Goal: Navigation & Orientation: Find specific page/section

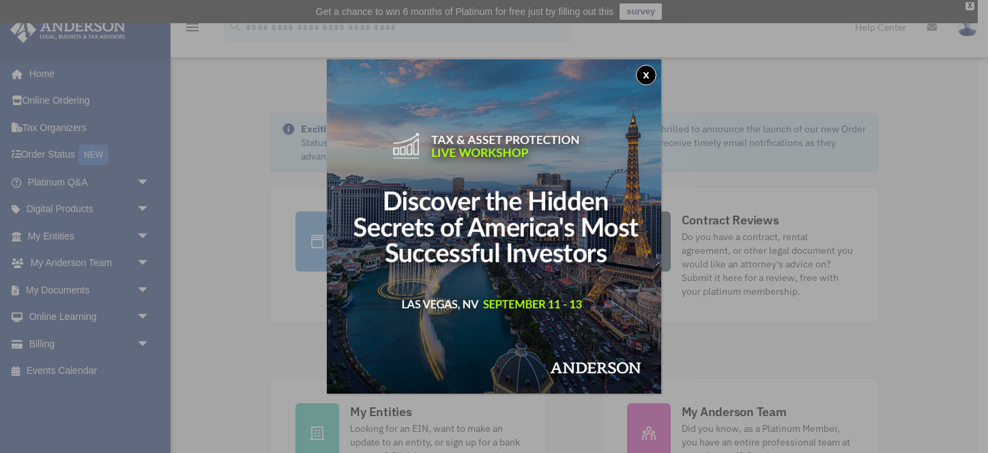
click at [645, 74] on button "x" at bounding box center [646, 75] width 20 height 20
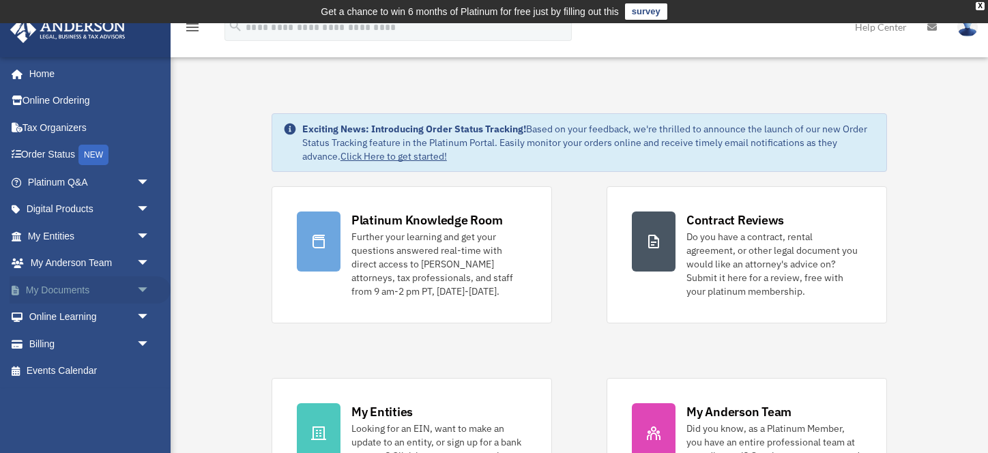
click at [145, 287] on span "arrow_drop_down" at bounding box center [150, 290] width 27 height 28
click at [58, 318] on link "Box" at bounding box center [95, 317] width 152 height 27
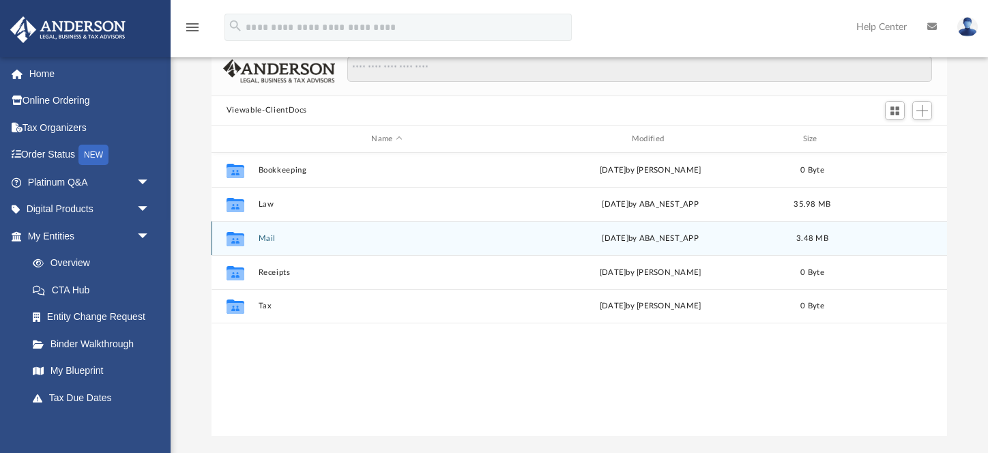
scroll to position [108, 0]
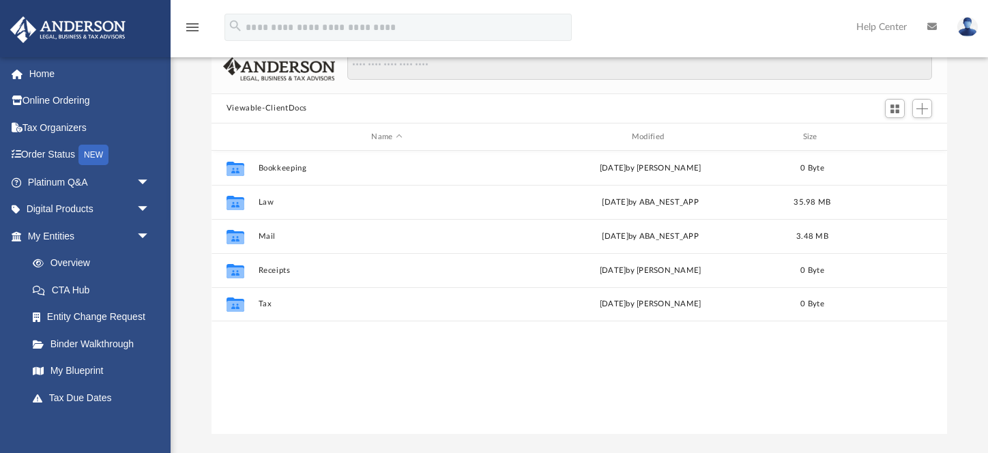
click at [318, 104] on div "Viewable-ClientDocs" at bounding box center [580, 109] width 736 height 30
click at [896, 107] on span "Switch to Grid View" at bounding box center [895, 109] width 12 height 12
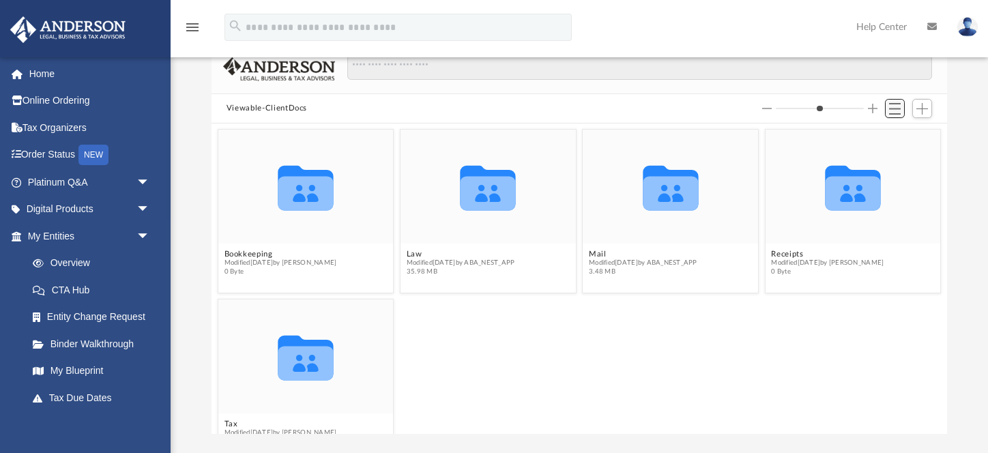
scroll to position [310, 736]
click at [891, 106] on span "Switch to List View" at bounding box center [895, 109] width 12 height 12
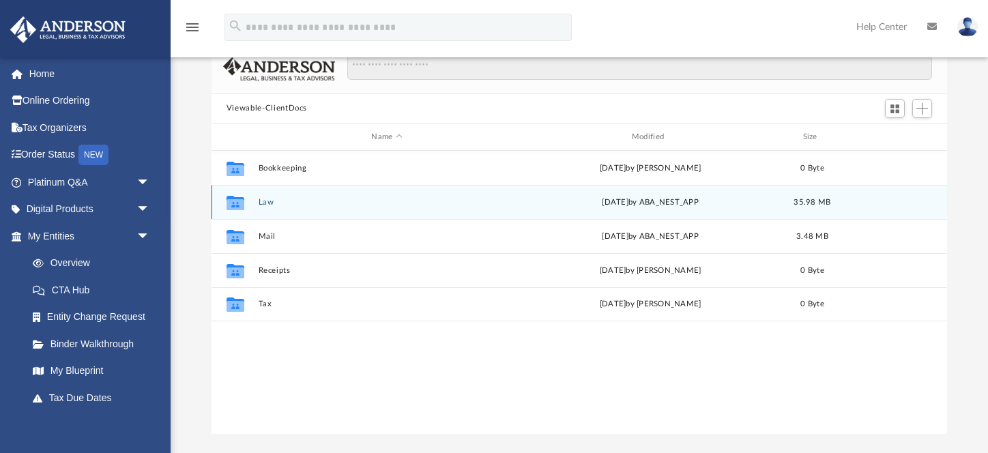
click at [313, 207] on div "Collaborated Folder Law Fri Aug 29 2025 by ABA_NEST_APP 35.98 MB" at bounding box center [580, 202] width 736 height 34
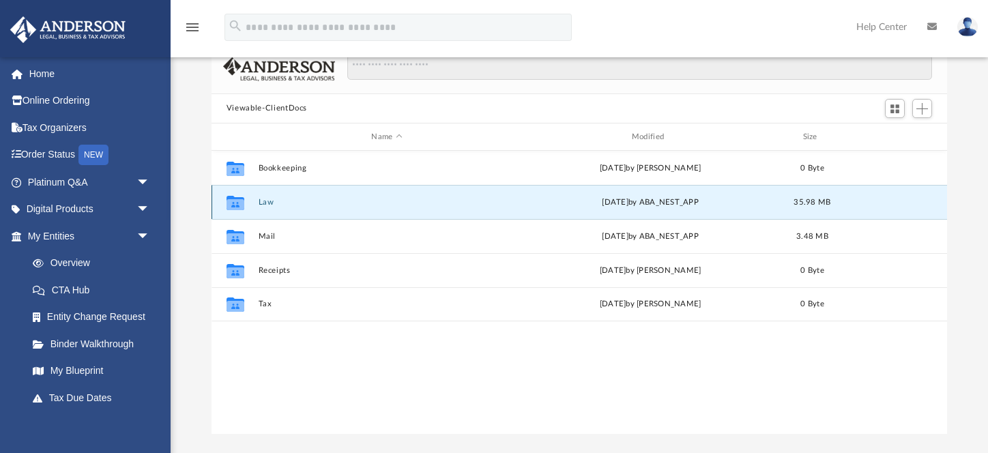
click at [313, 207] on div "Collaborated Folder Law Fri Aug 29 2025 by ABA_NEST_APP 35.98 MB" at bounding box center [580, 202] width 736 height 34
click at [235, 203] on icon "grid" at bounding box center [236, 204] width 18 height 11
click at [141, 235] on span "arrow_drop_down" at bounding box center [150, 236] width 27 height 28
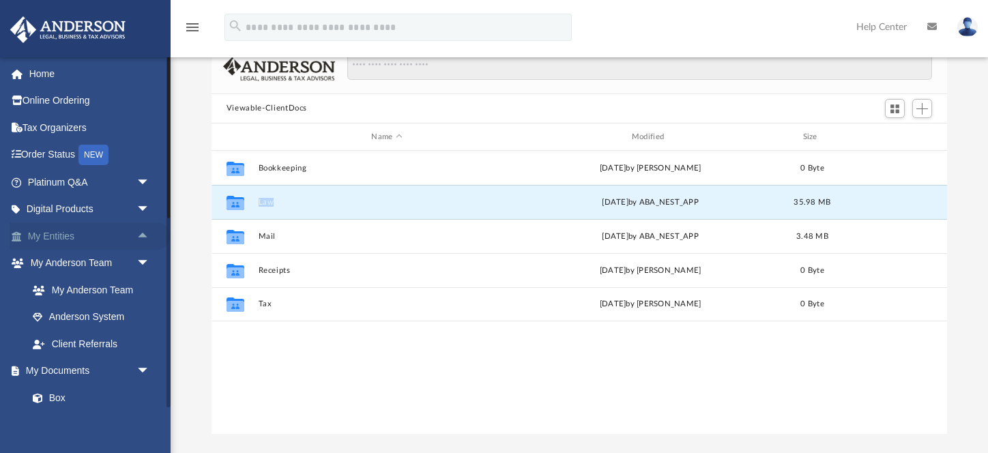
click at [144, 236] on span "arrow_drop_up" at bounding box center [150, 236] width 27 height 28
click at [90, 367] on link "My Blueprint" at bounding box center [95, 371] width 152 height 27
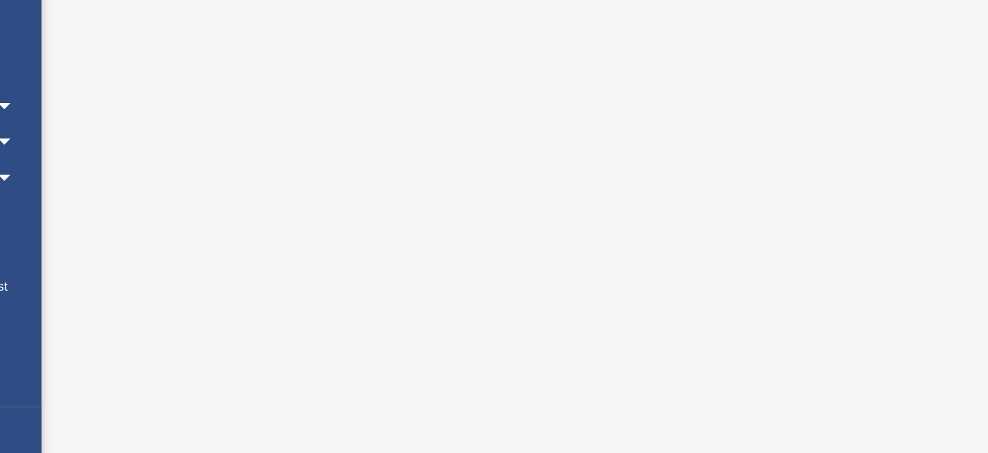
scroll to position [167, 0]
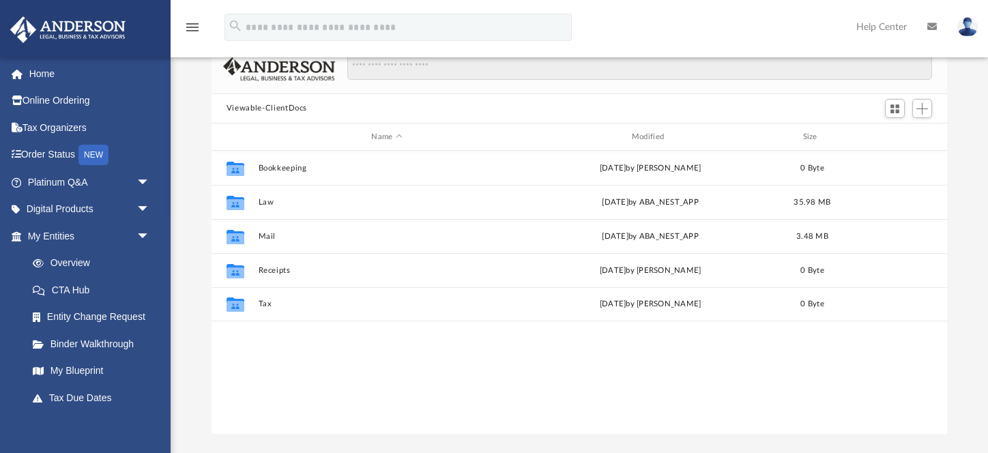
scroll to position [1, 1]
click at [76, 265] on link "Overview" at bounding box center [95, 263] width 152 height 27
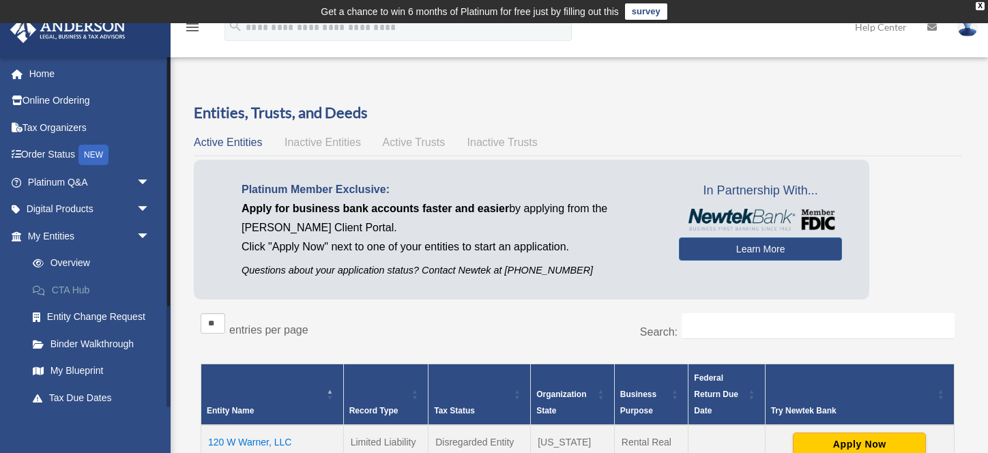
click at [72, 292] on link "CTA Hub" at bounding box center [95, 289] width 152 height 27
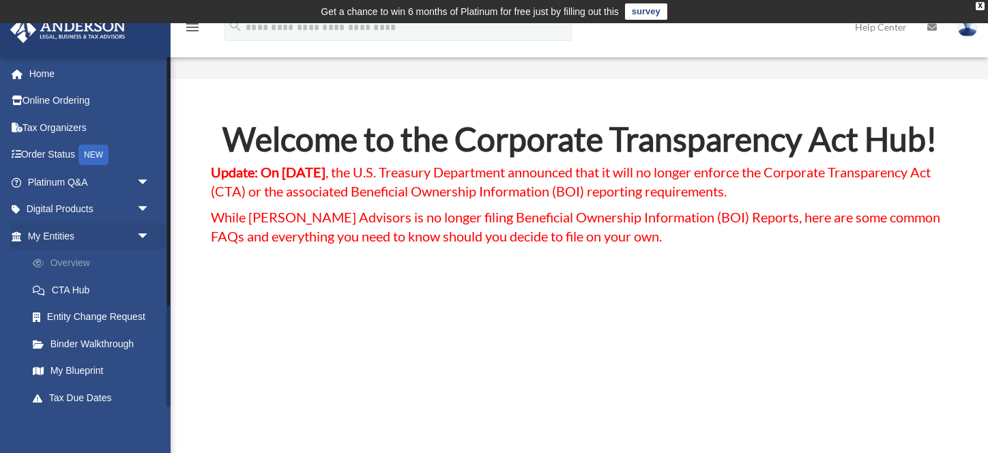
click at [70, 261] on link "Overview" at bounding box center [95, 263] width 152 height 27
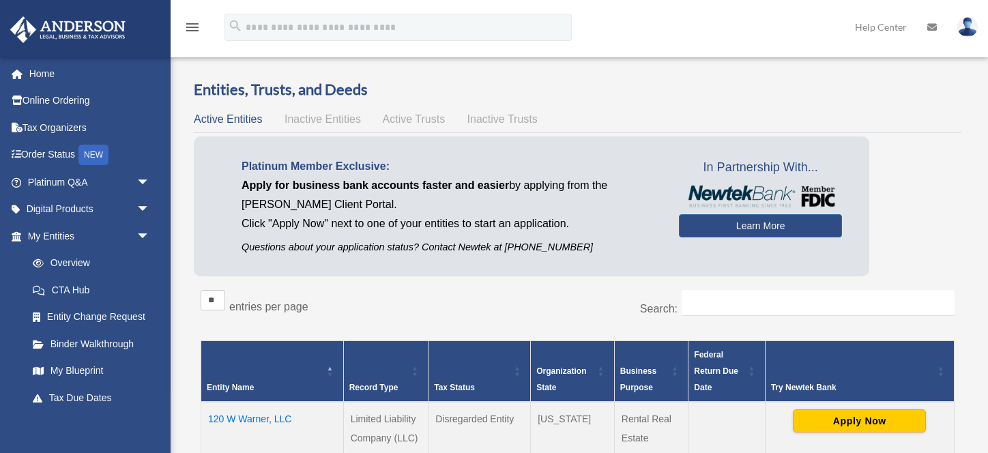
click at [70, 259] on link "Overview" at bounding box center [88, 263] width 138 height 27
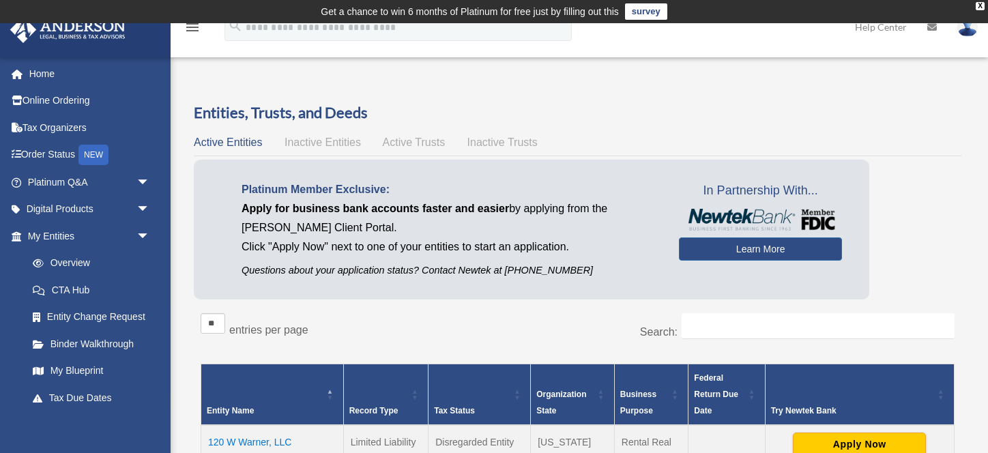
click at [313, 140] on span "Inactive Entities" at bounding box center [323, 143] width 76 height 12
click at [325, 141] on span "Inactive Entities" at bounding box center [323, 143] width 76 height 12
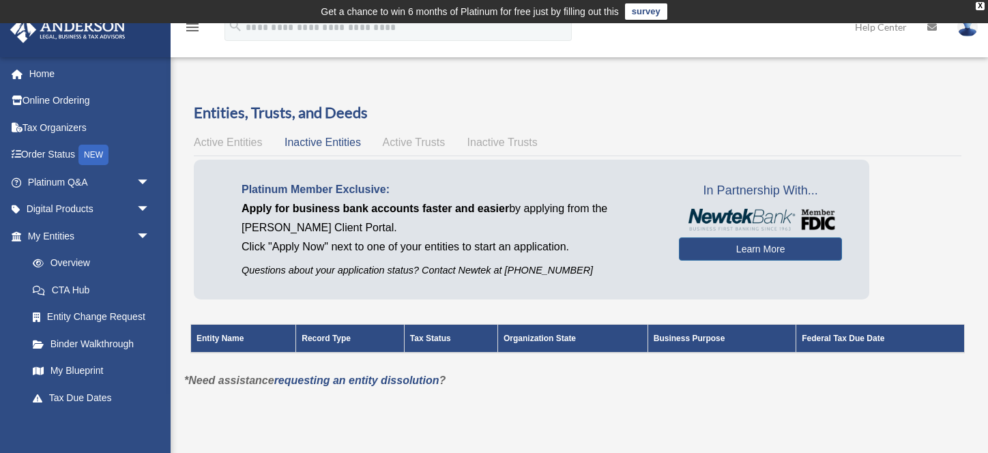
click at [411, 144] on span "Active Trusts" at bounding box center [414, 143] width 63 height 12
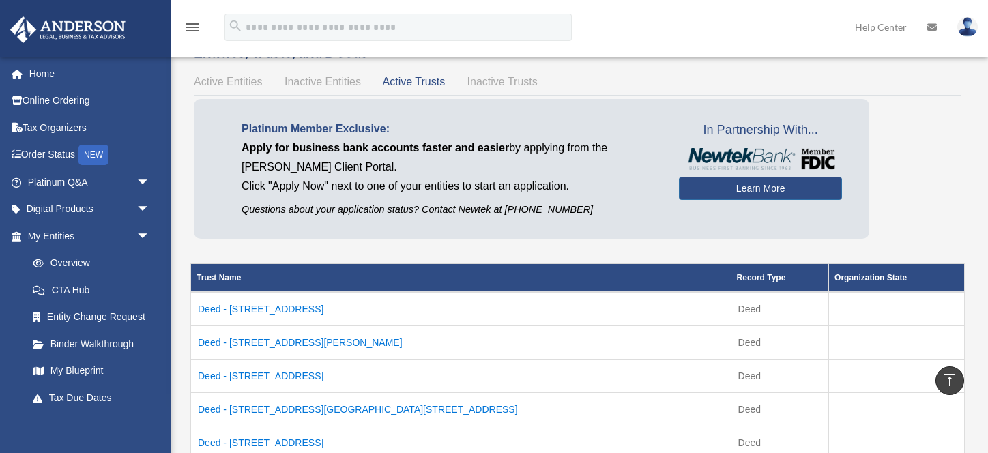
scroll to position [59, 0]
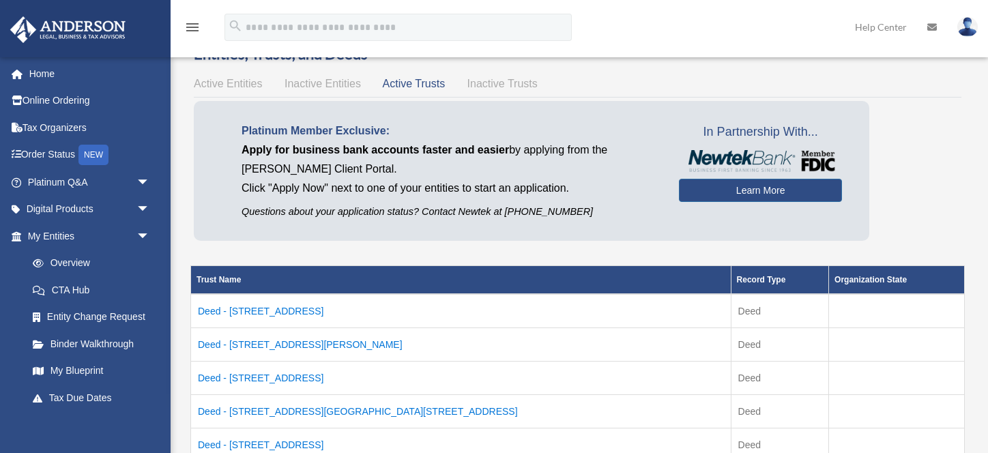
click at [289, 309] on td "Deed - 306 E Alondra Blvd" at bounding box center [461, 311] width 541 height 34
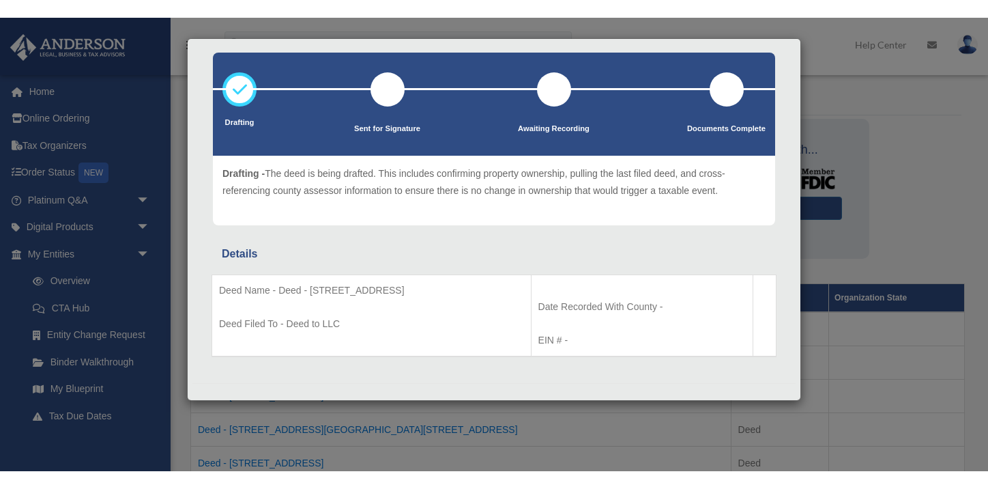
scroll to position [69, 0]
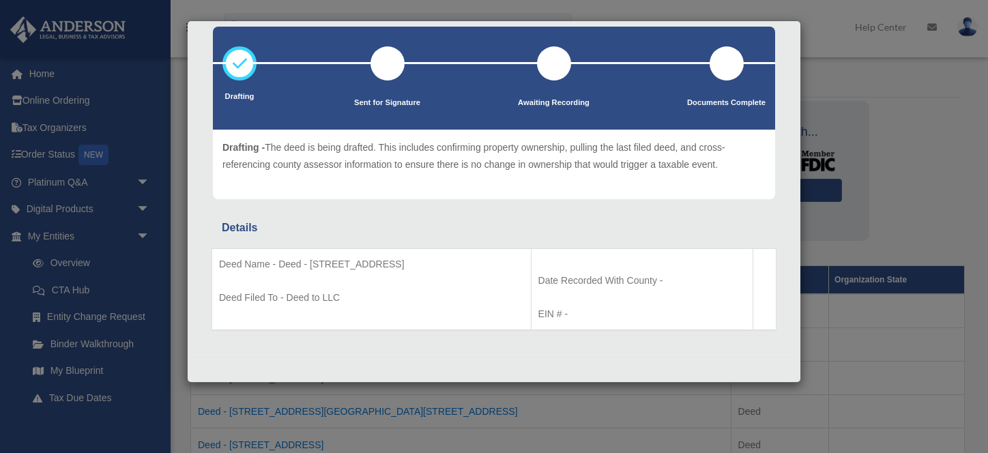
click at [188, 11] on div "Details × Drafting Sent for Signature" at bounding box center [494, 226] width 988 height 453
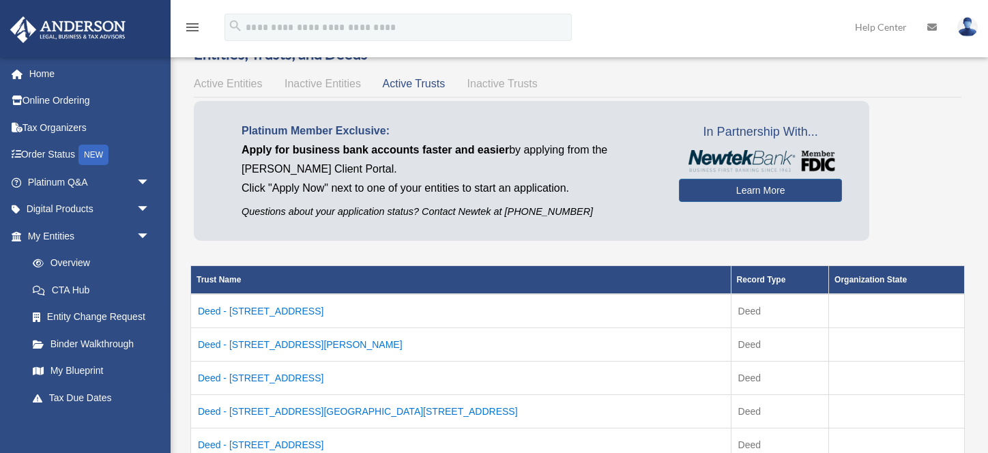
click at [415, 81] on span "Active Trusts" at bounding box center [414, 84] width 63 height 12
click at [394, 81] on span "Active Trusts" at bounding box center [414, 84] width 63 height 12
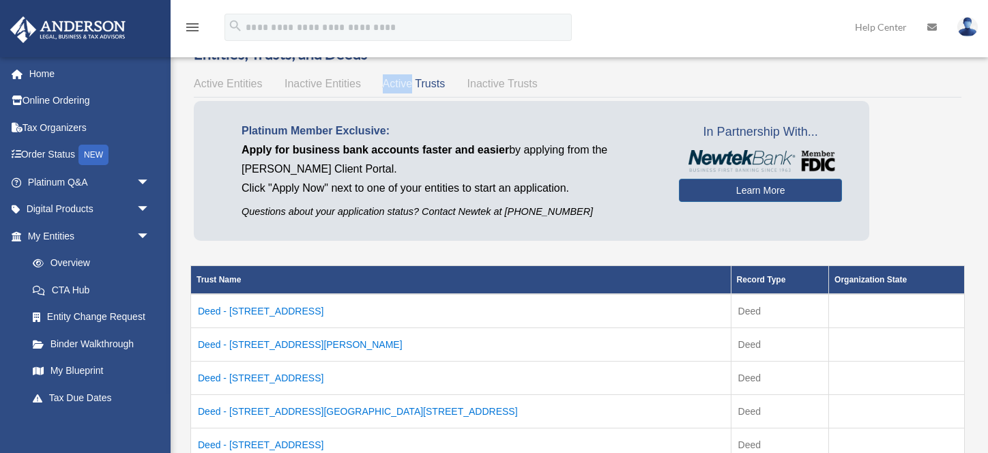
click at [394, 81] on span "Active Trusts" at bounding box center [414, 84] width 63 height 12
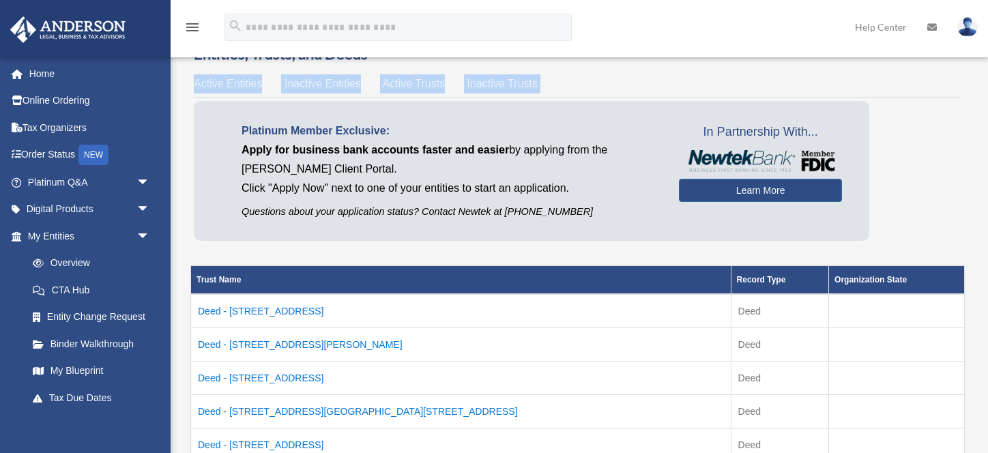
click at [394, 82] on span "Active Trusts" at bounding box center [414, 84] width 63 height 12
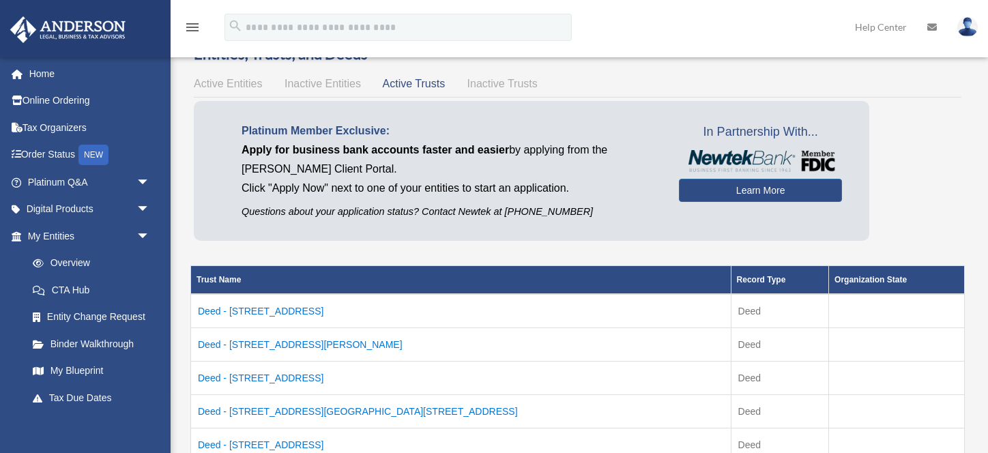
click at [495, 87] on span "Inactive Trusts" at bounding box center [503, 84] width 70 height 12
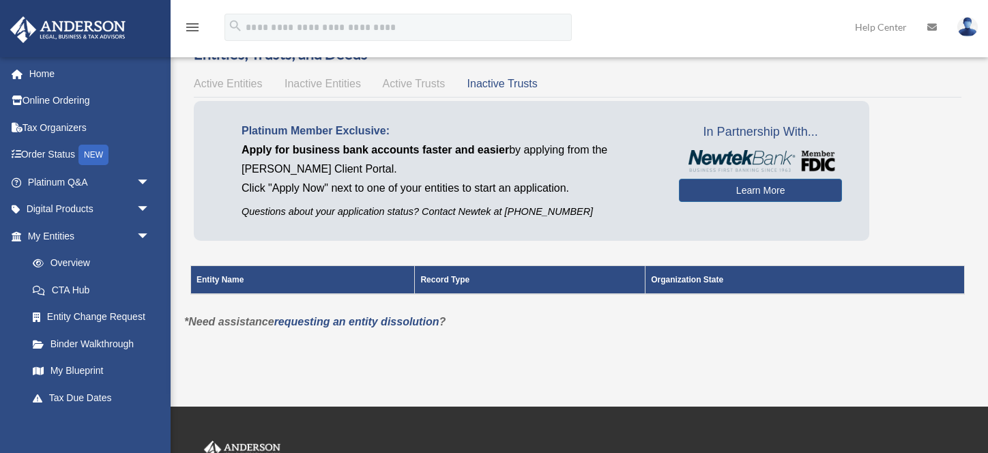
click at [416, 87] on span "Active Trusts" at bounding box center [414, 84] width 63 height 12
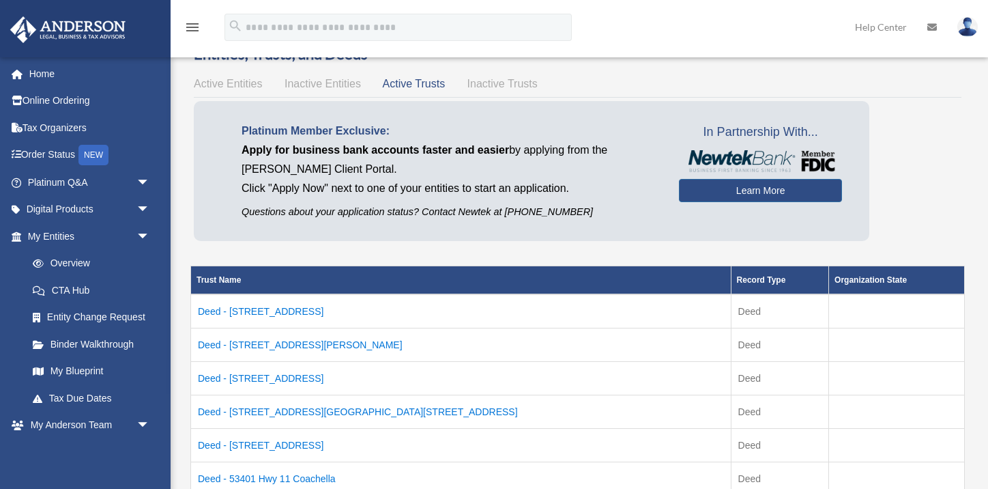
click at [964, 29] on img at bounding box center [968, 27] width 20 height 20
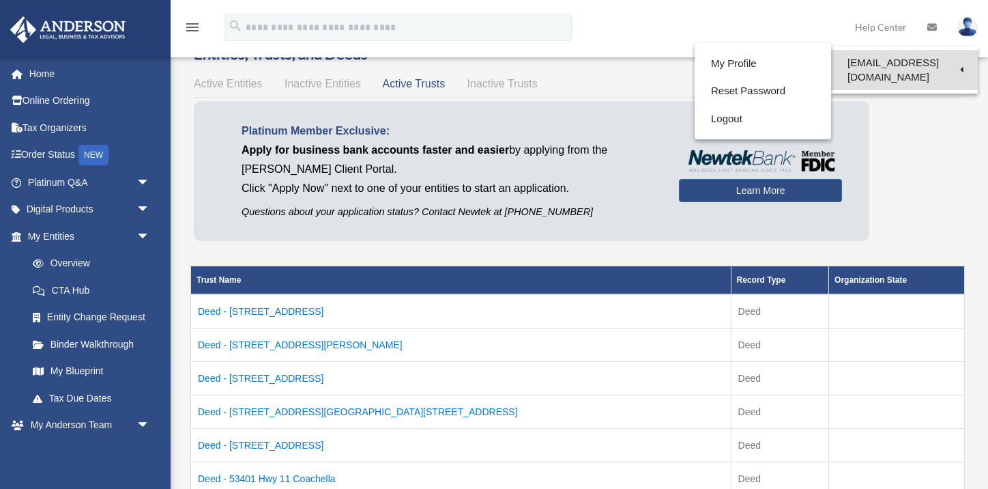
click at [896, 62] on link "[EMAIL_ADDRESS][DOMAIN_NAME]" at bounding box center [904, 70] width 147 height 40
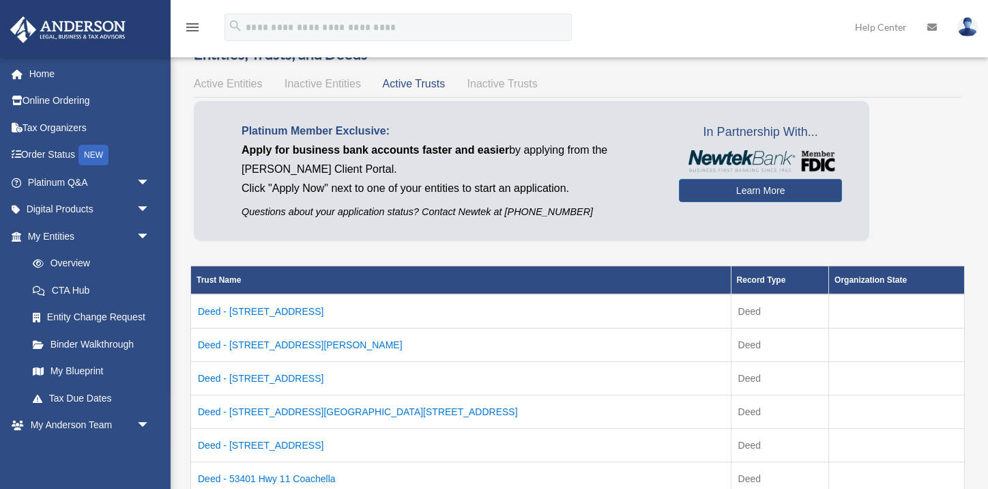
click at [965, 29] on img at bounding box center [968, 27] width 20 height 20
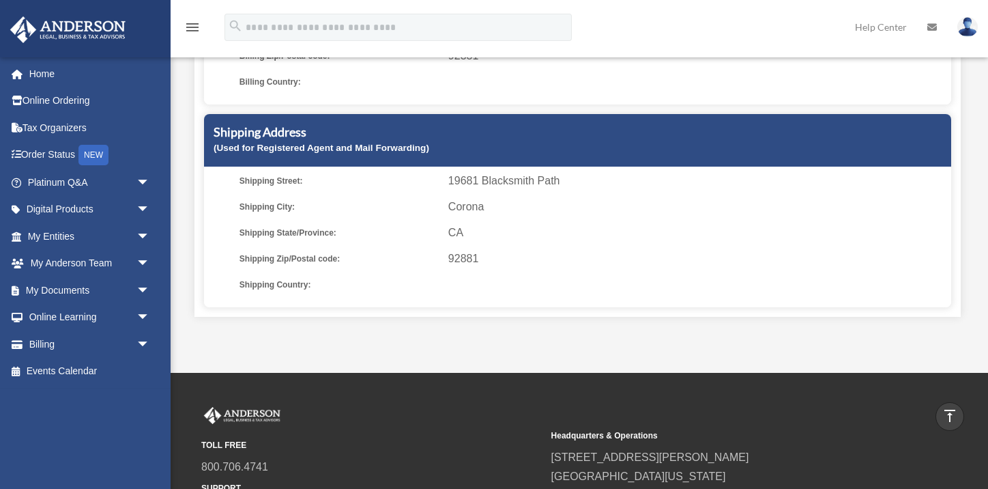
scroll to position [367, 0]
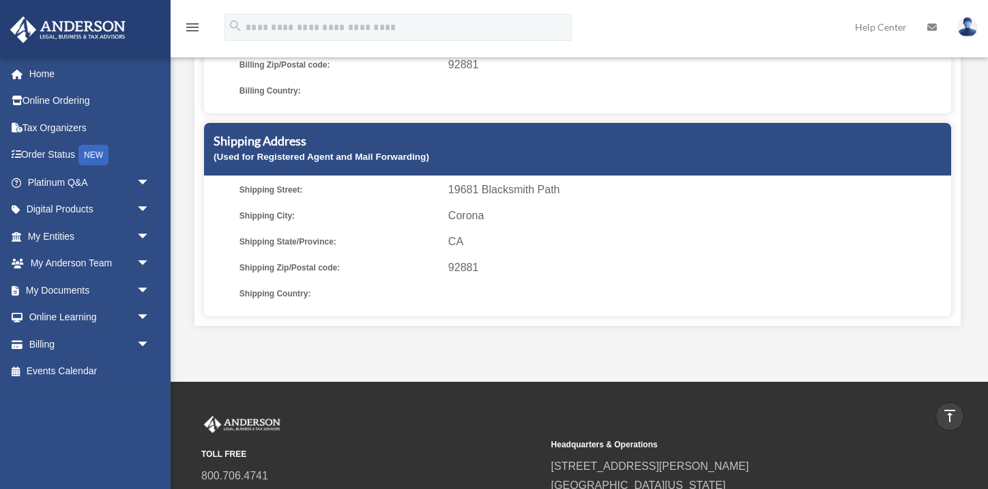
click at [968, 30] on img at bounding box center [968, 27] width 20 height 20
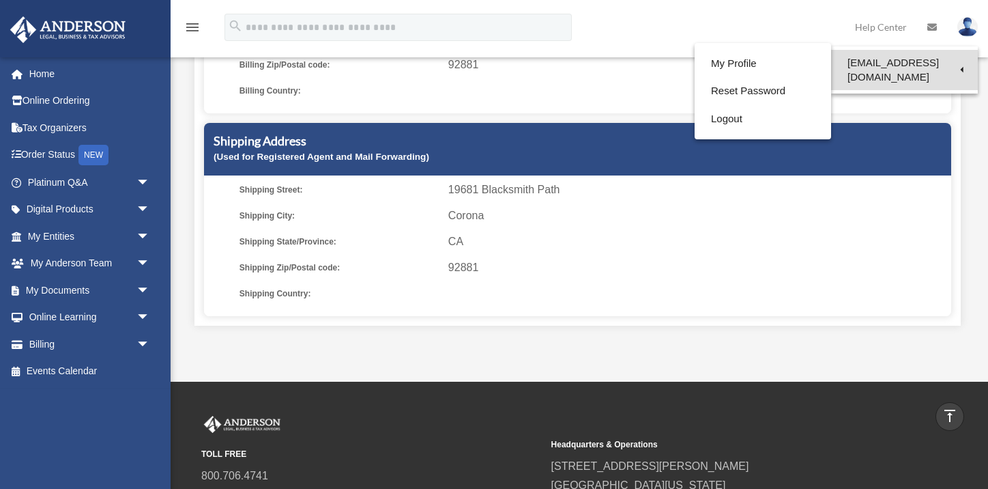
click at [901, 61] on link "[EMAIL_ADDRESS][DOMAIN_NAME]" at bounding box center [904, 70] width 147 height 40
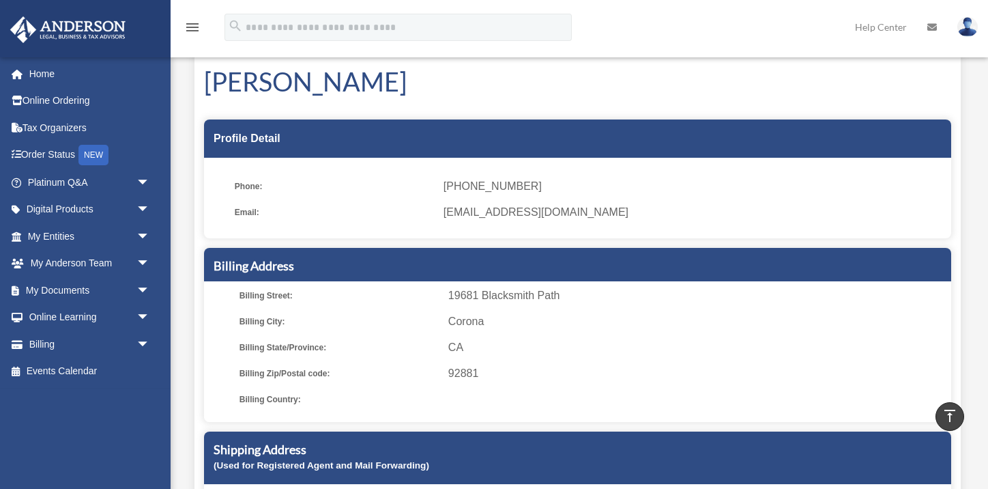
scroll to position [55, 0]
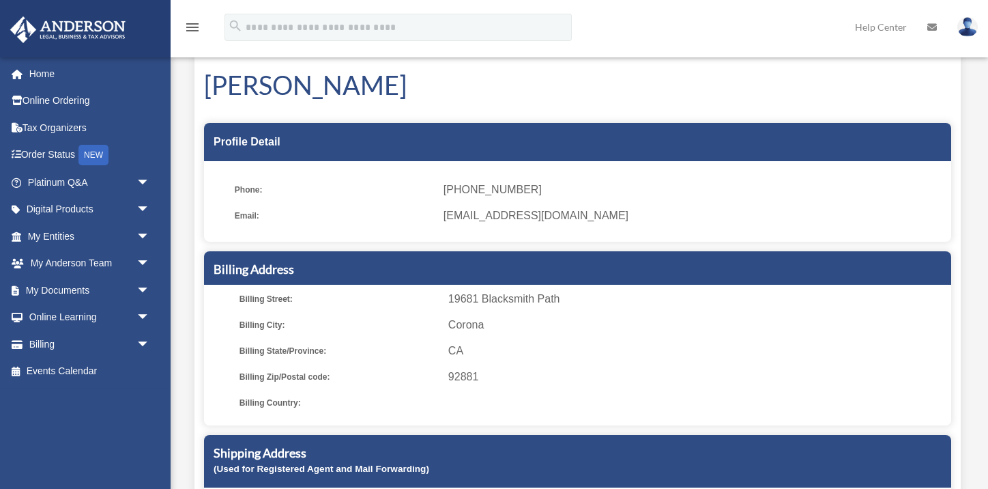
click at [191, 26] on icon "menu" at bounding box center [192, 27] width 16 height 16
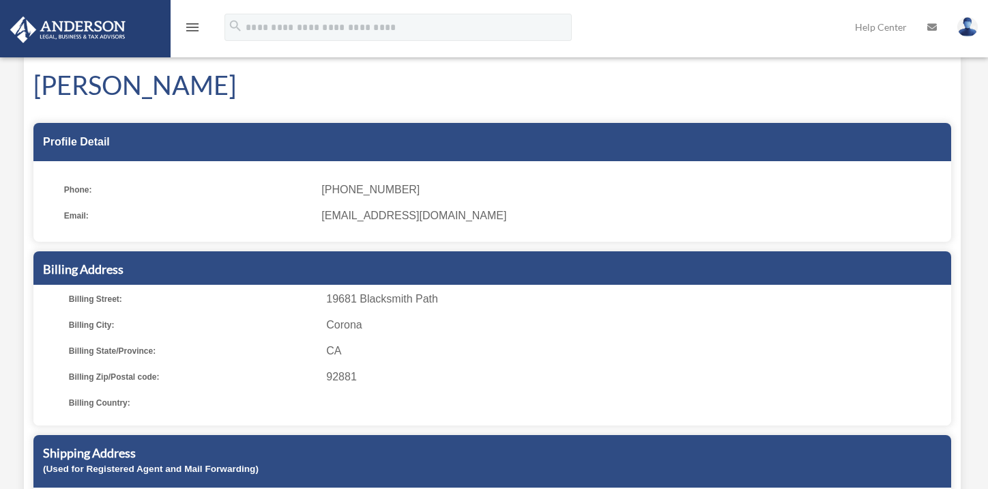
click at [191, 26] on icon "menu" at bounding box center [192, 27] width 16 height 16
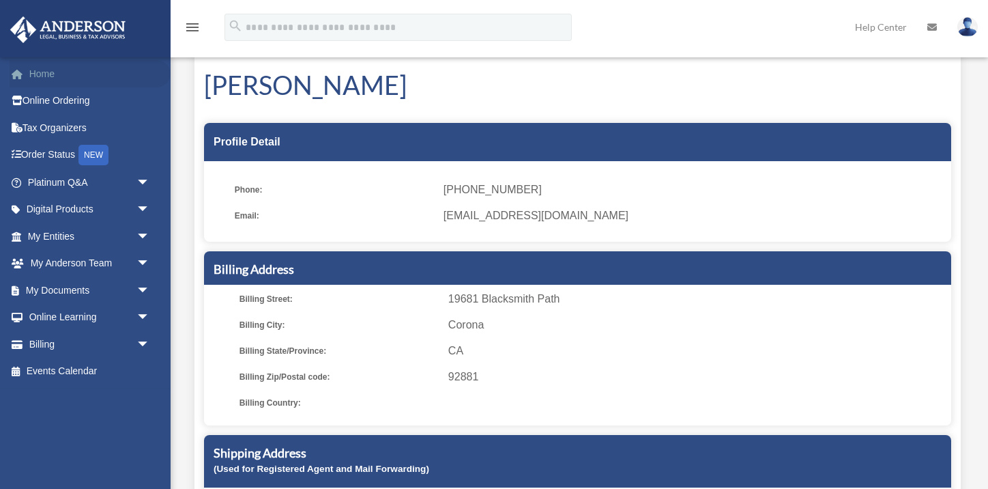
click at [44, 74] on link "Home" at bounding box center [90, 73] width 161 height 27
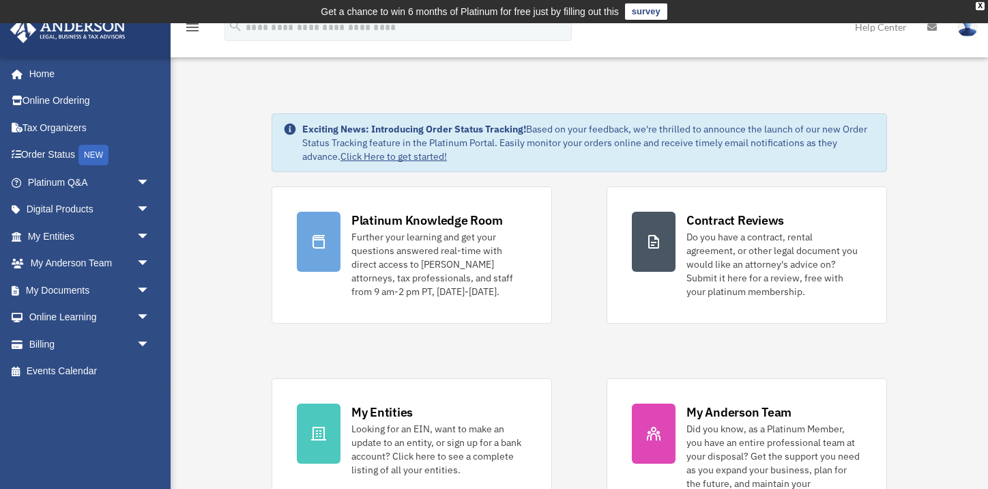
click at [966, 31] on img at bounding box center [968, 27] width 20 height 20
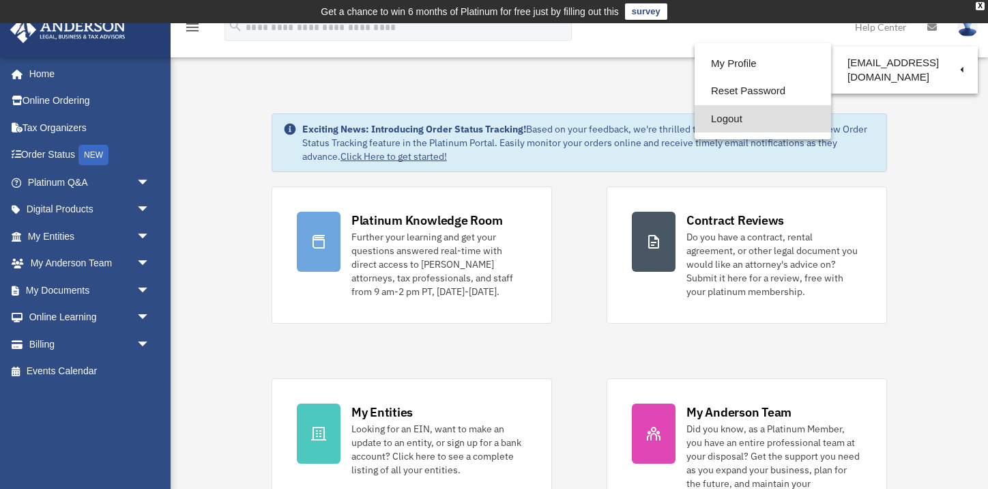
click at [733, 124] on link "Logout" at bounding box center [763, 119] width 137 height 28
